Goal: Information Seeking & Learning: Learn about a topic

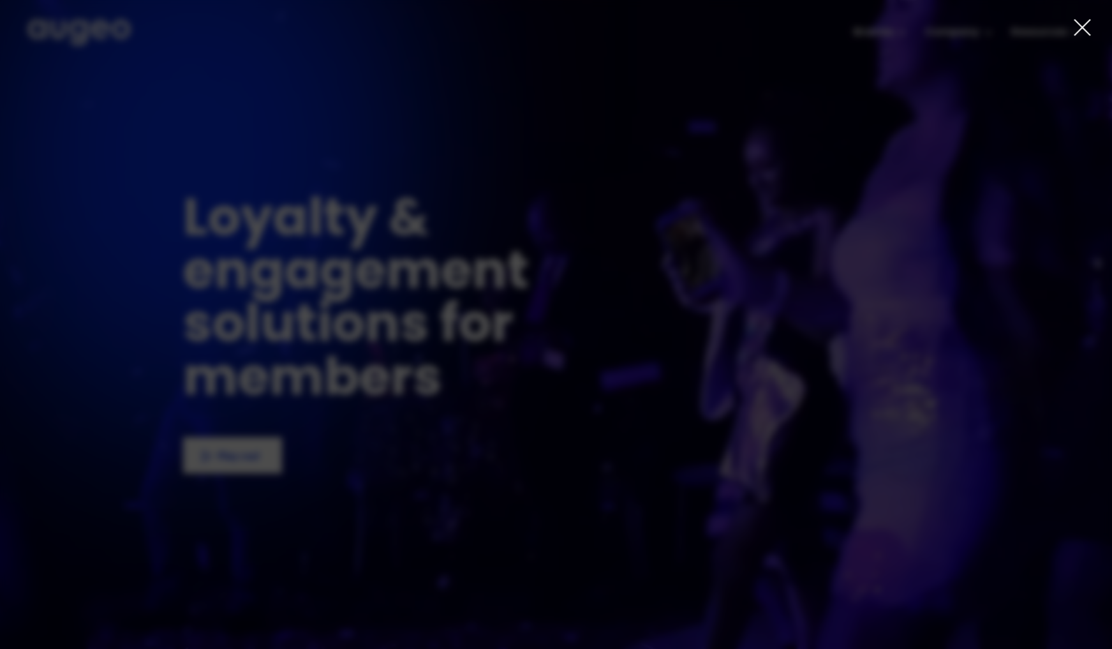
click at [1078, 29] on icon at bounding box center [1081, 27] width 19 height 19
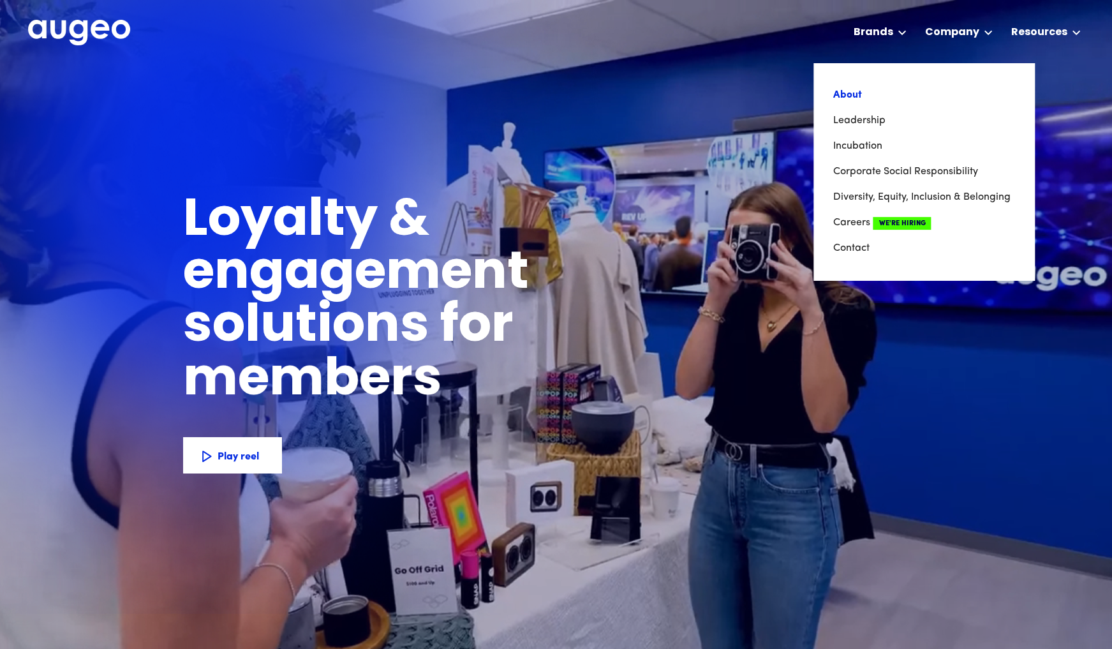
click at [856, 95] on link "About" at bounding box center [923, 95] width 182 height 26
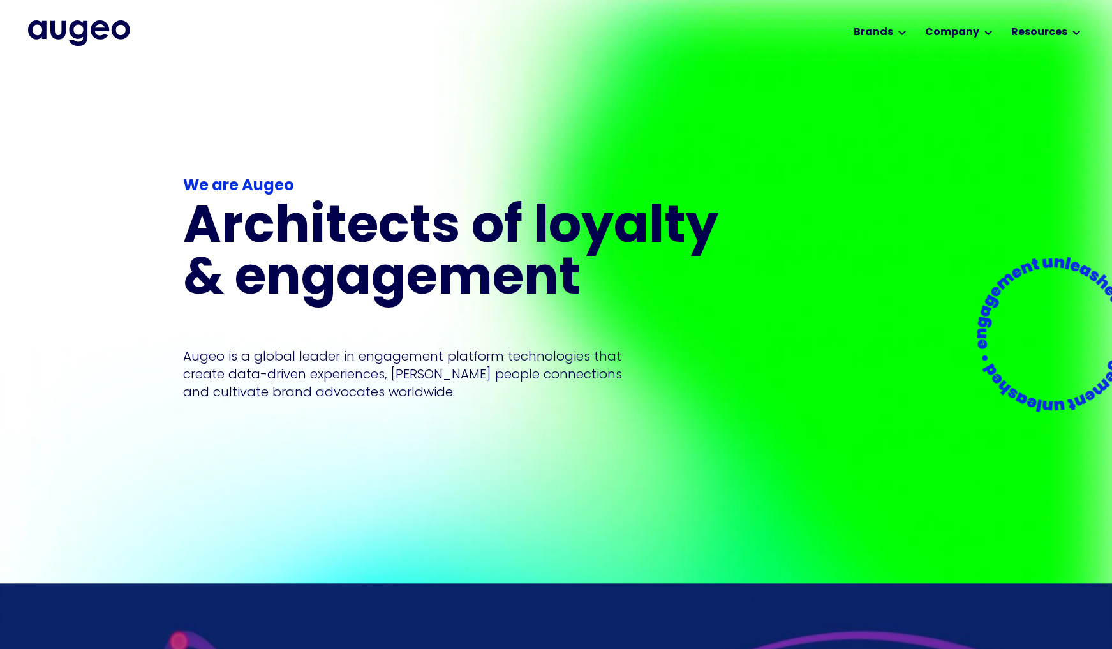
click at [112, 32] on img "home" at bounding box center [79, 33] width 102 height 26
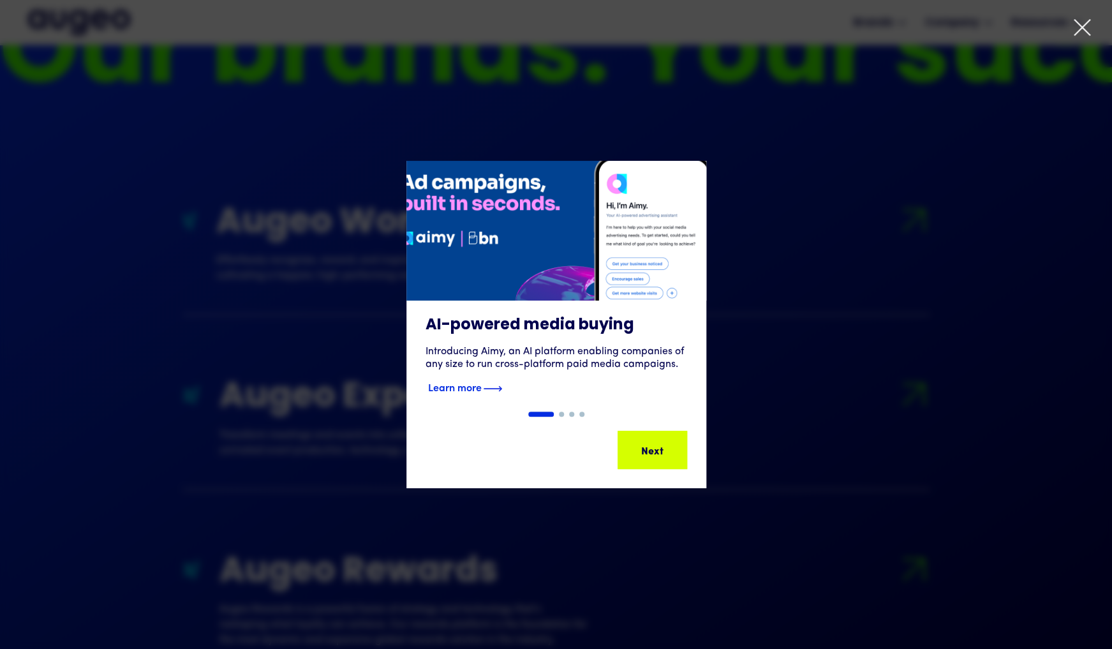
scroll to position [1251, 0]
